Goal: Navigation & Orientation: Go to known website

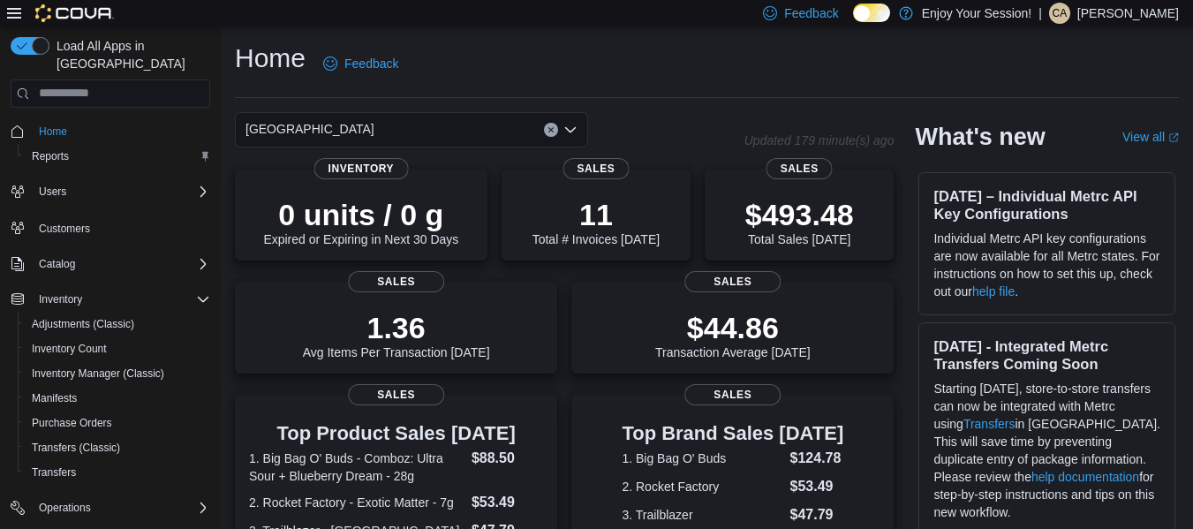
scroll to position [507, 0]
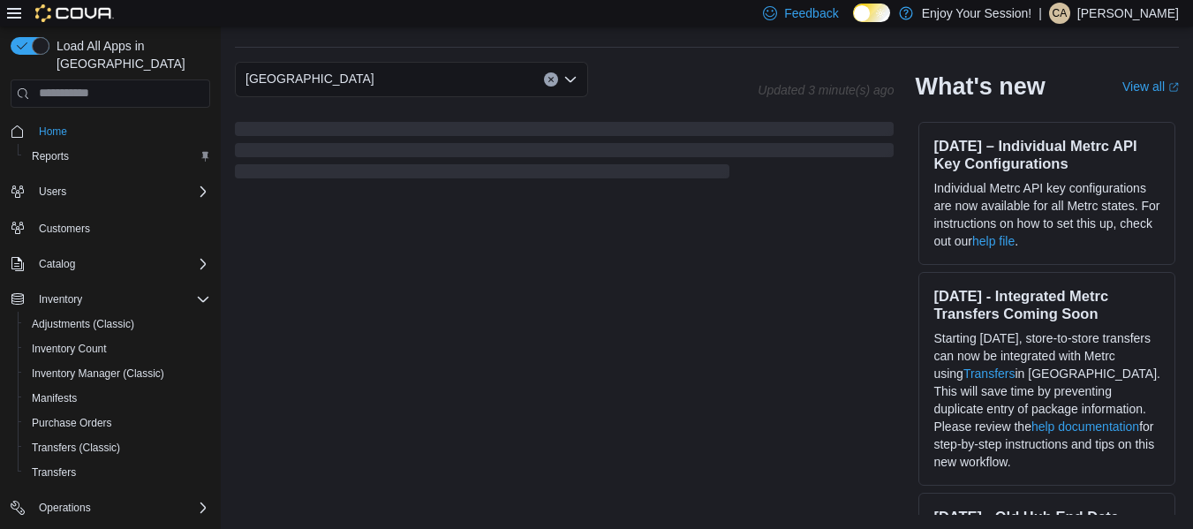
scroll to position [523, 0]
